Goal: Find contact information: Obtain details needed to contact an individual or organization

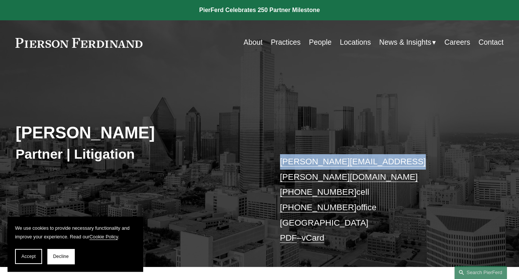
drag, startPoint x: 400, startPoint y: 161, endPoint x: 272, endPoint y: 159, distance: 128.1
click at [272, 159] on div "[PERSON_NAME] Partner | Litigation [PERSON_NAME][EMAIL_ADDRESS][PERSON_NAME][DO…" at bounding box center [259, 173] width 519 height 186
copy link "[PERSON_NAME][EMAIL_ADDRESS][PERSON_NAME][DOMAIN_NAME]"
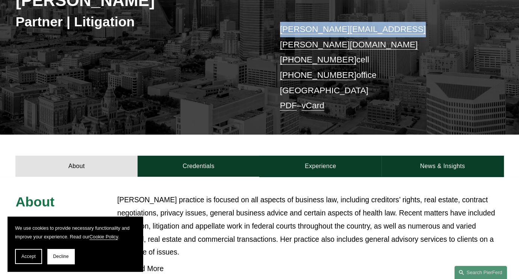
scroll to position [408, 0]
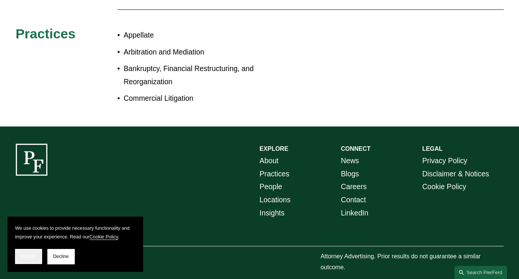
click at [32, 258] on span "Accept" at bounding box center [28, 256] width 14 height 5
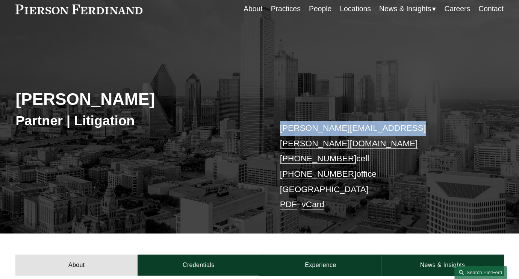
scroll to position [0, 0]
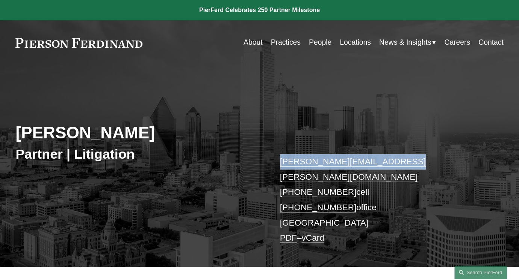
click at [358, 45] on link "Locations" at bounding box center [355, 42] width 31 height 15
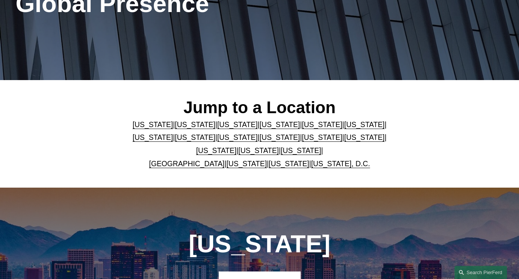
scroll to position [150, 0]
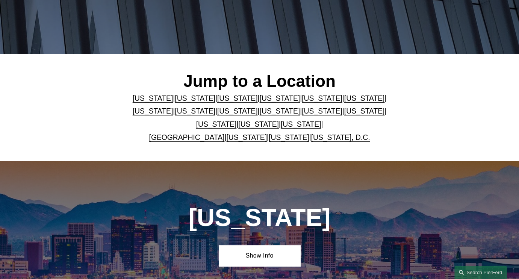
click at [283, 124] on link "[US_STATE]" at bounding box center [301, 124] width 41 height 8
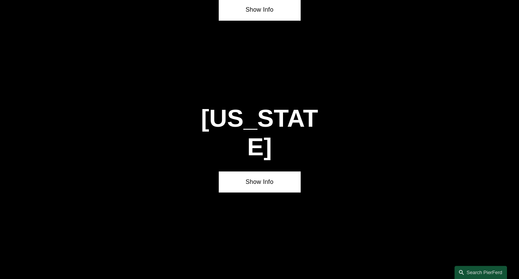
scroll to position [2391, 0]
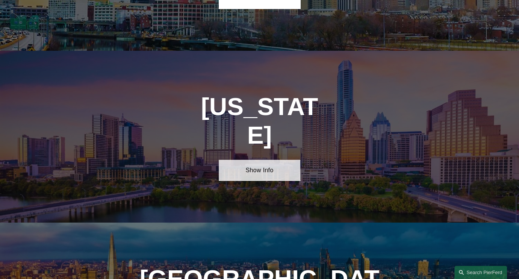
click at [253, 160] on link "Show Info" at bounding box center [259, 170] width 81 height 21
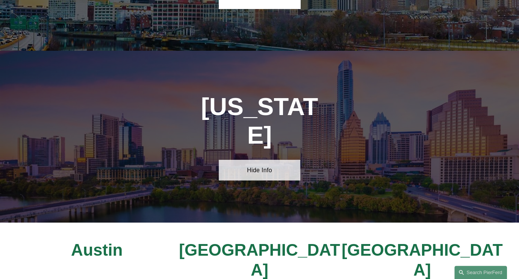
scroll to position [2423, 0]
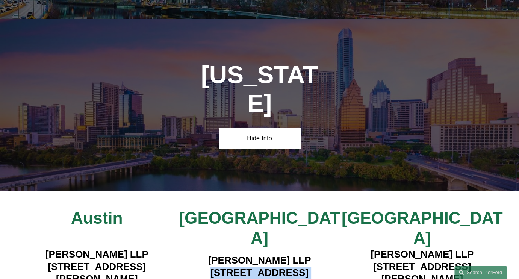
drag, startPoint x: 199, startPoint y: 175, endPoint x: 305, endPoint y: 201, distance: 109.8
click at [305, 254] on h4 "[PERSON_NAME] LLP [STREET_ADDRESS]" at bounding box center [259, 279] width 163 height 50
copy h4 "[STREET_ADDRESS]"
